Goal: Information Seeking & Learning: Check status

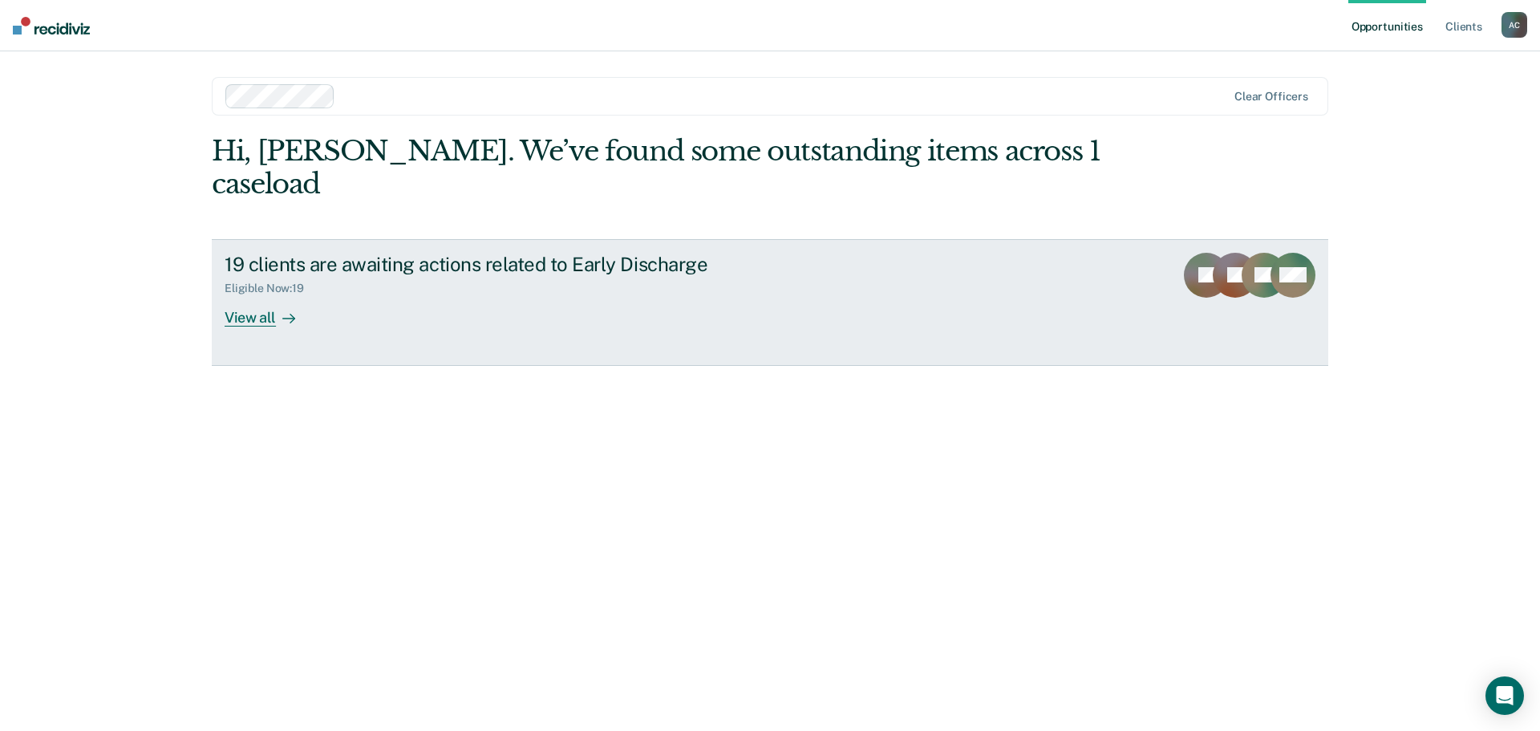
click at [285, 295] on div "View all" at bounding box center [270, 310] width 90 height 31
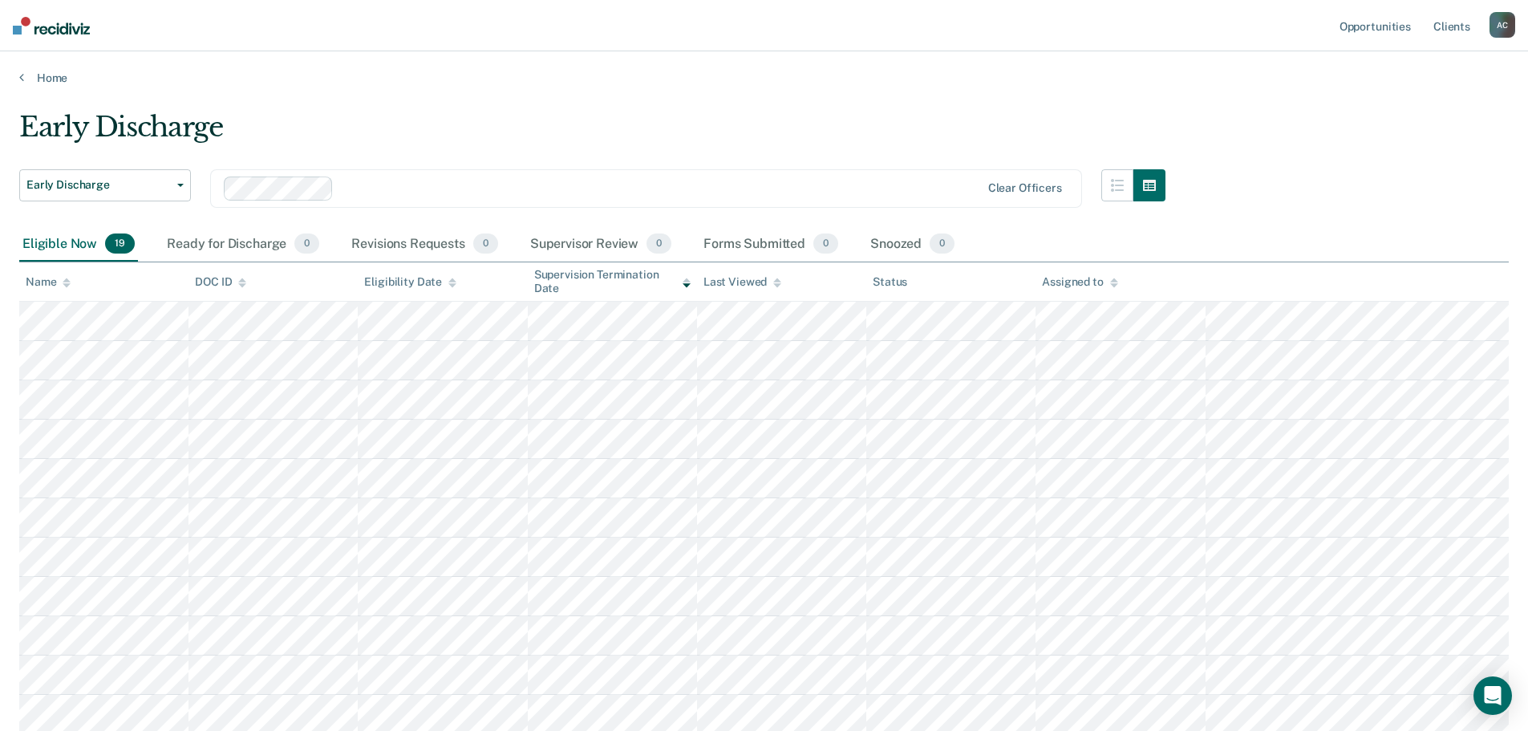
scroll to position [433, 0]
